Goal: Navigation & Orientation: Go to known website

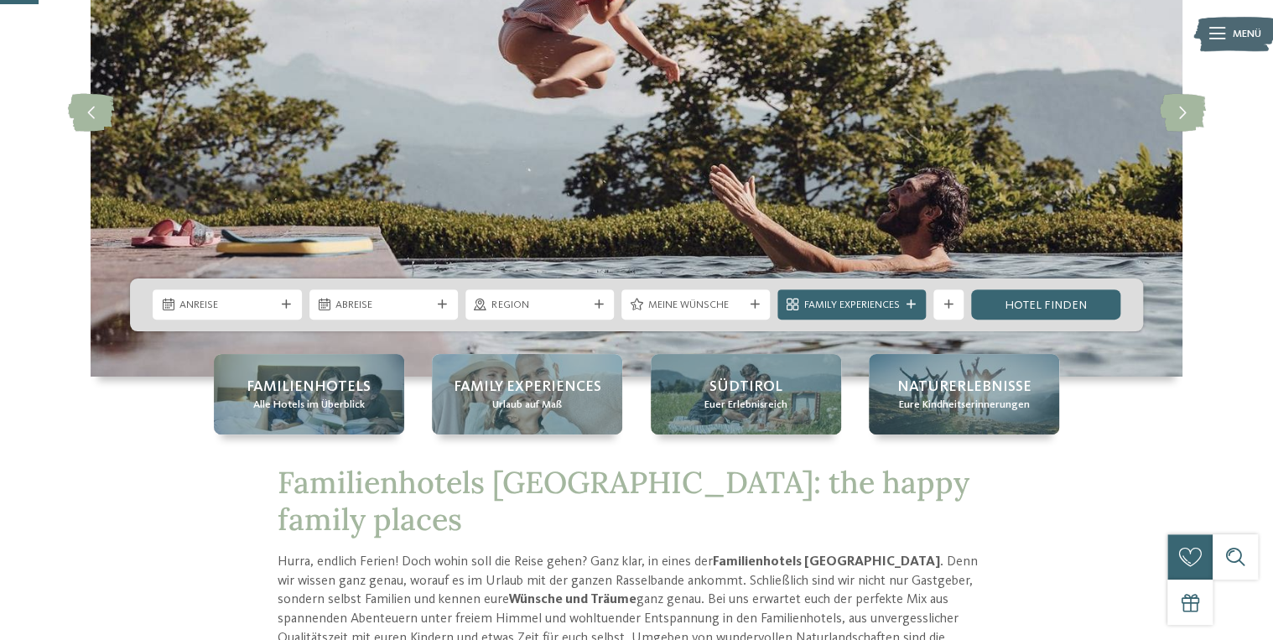
scroll to position [217, 0]
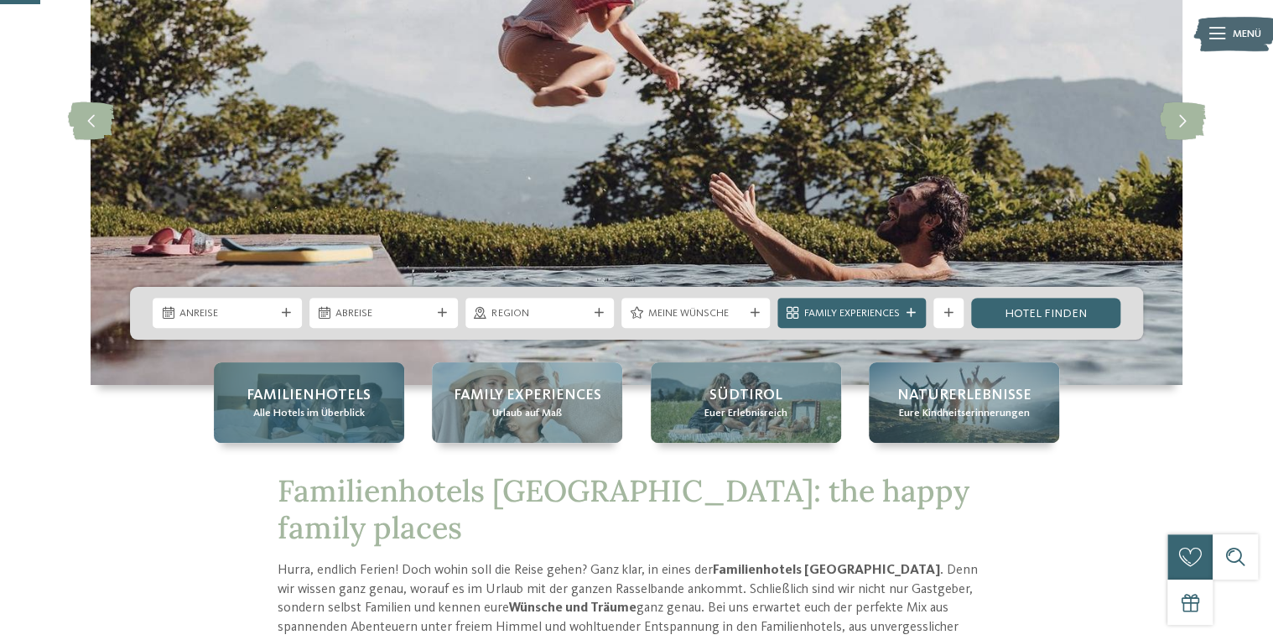
click at [313, 419] on span "Alle Hotels im Überblick" at bounding box center [309, 413] width 112 height 15
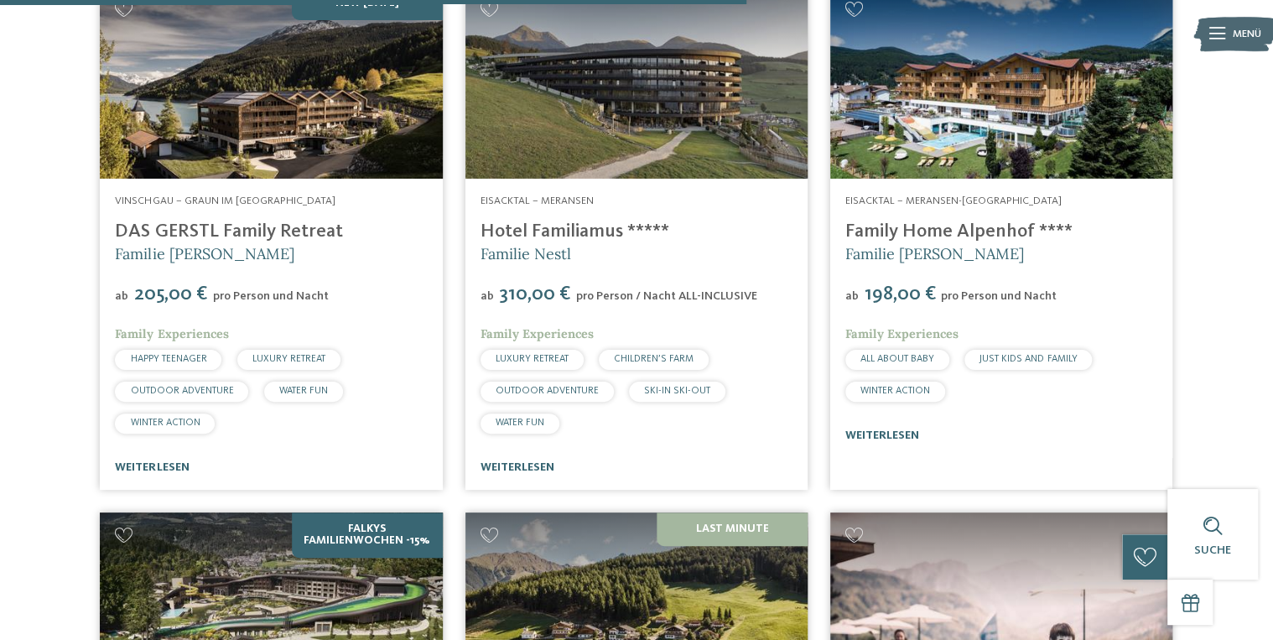
scroll to position [3176, 0]
click at [542, 222] on link "Hotel Familiamus *****" at bounding box center [574, 231] width 189 height 18
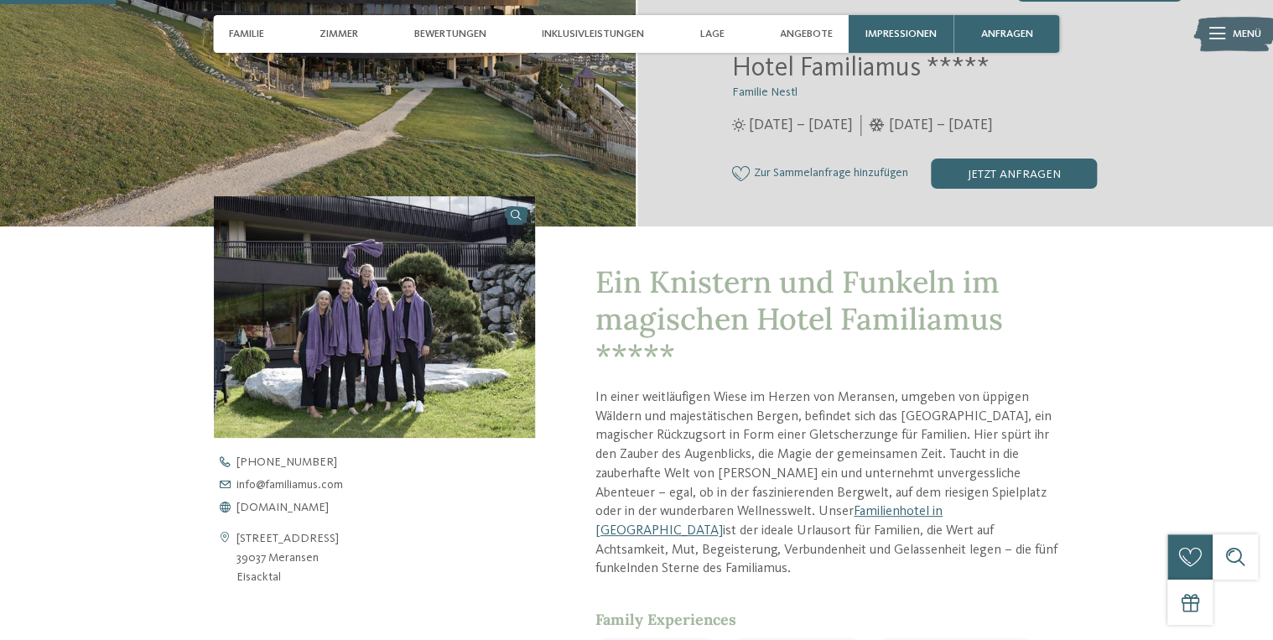
scroll to position [589, 0]
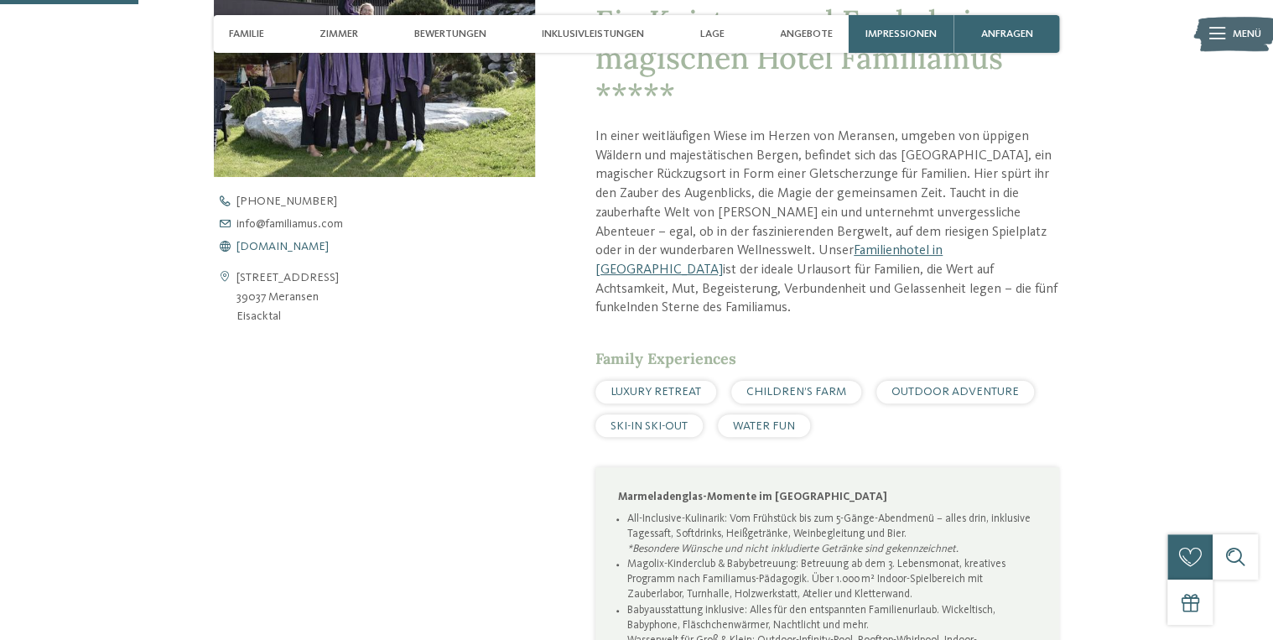
click at [291, 245] on span "www.familiamus.com" at bounding box center [282, 247] width 92 height 12
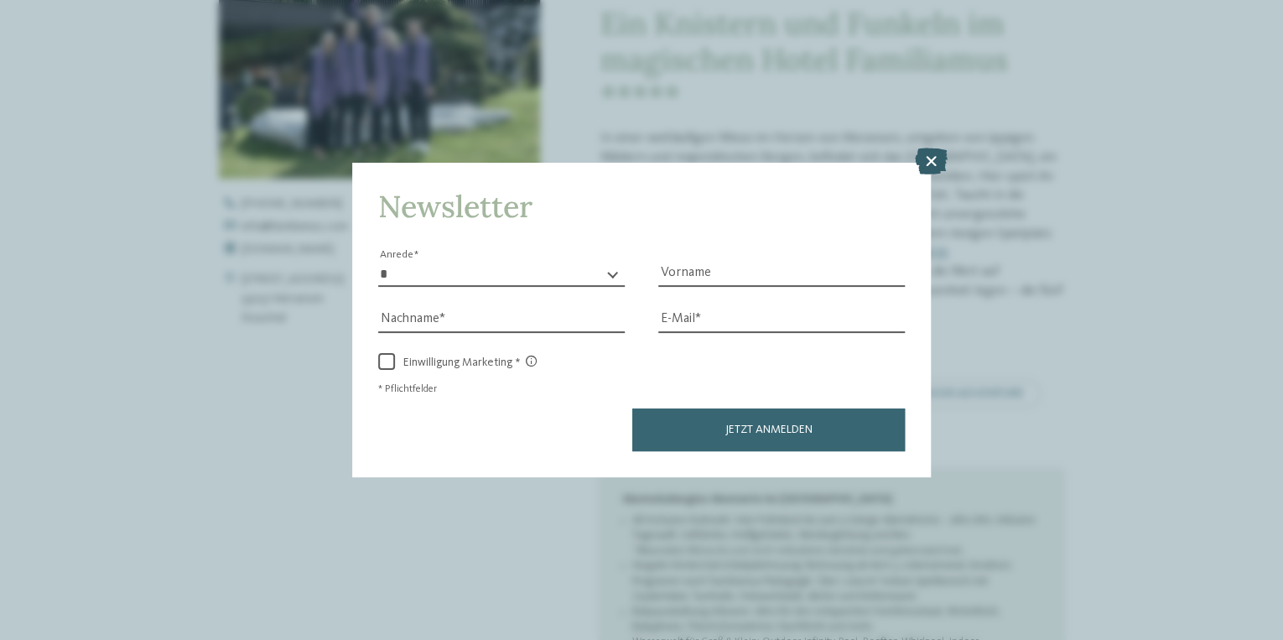
click at [929, 161] on icon at bounding box center [931, 161] width 33 height 27
